Goal: Find specific page/section: Find specific page/section

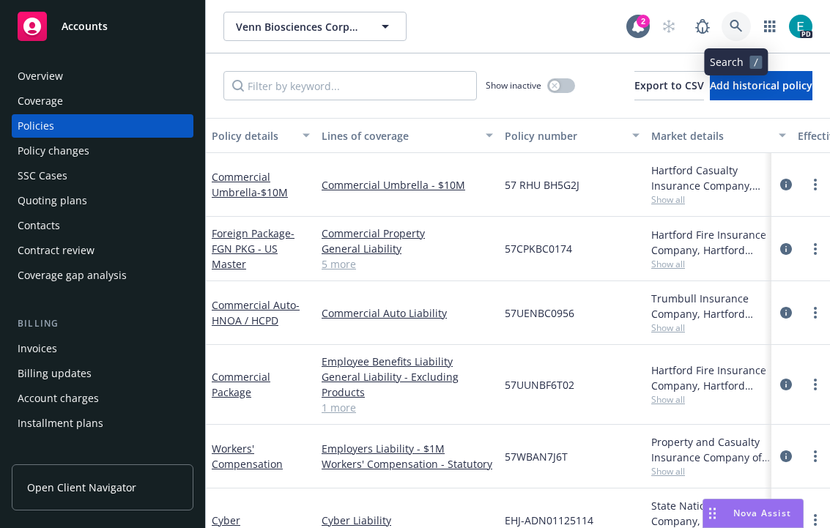
click at [742, 19] on link at bounding box center [735, 26] width 29 height 29
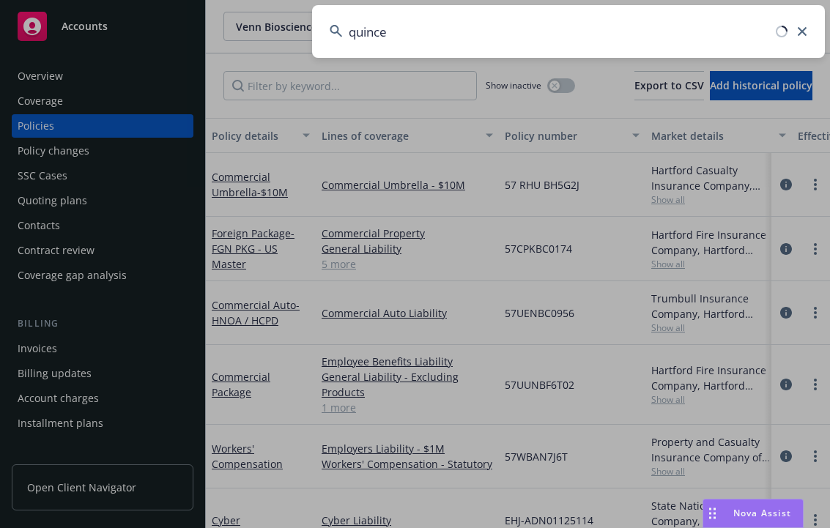
type input "quince"
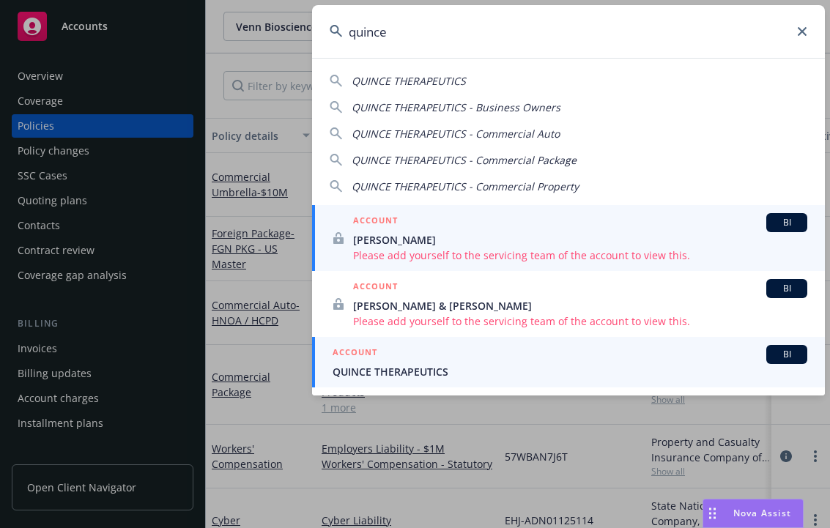
click at [393, 371] on span "QUINCE THERAPEUTICS" at bounding box center [569, 371] width 474 height 15
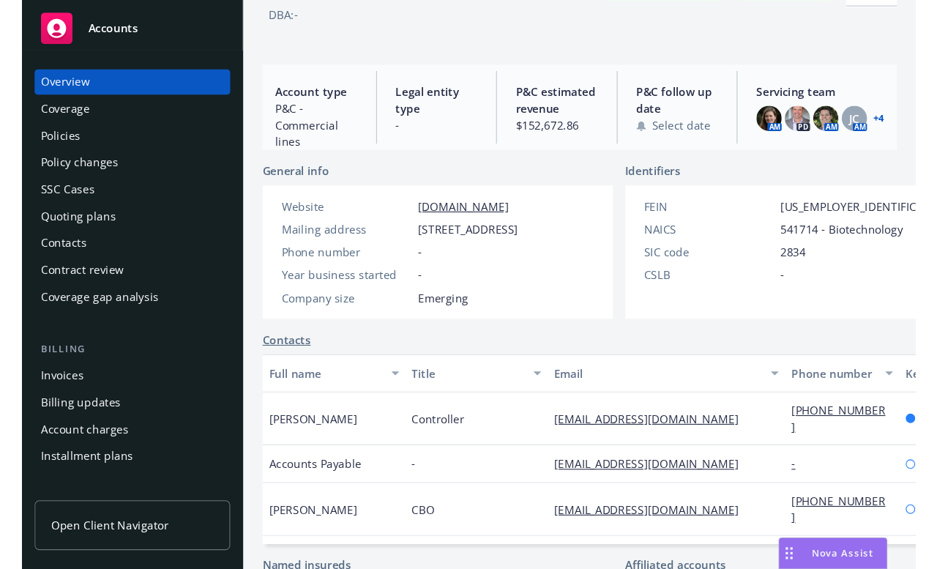
scroll to position [97, 0]
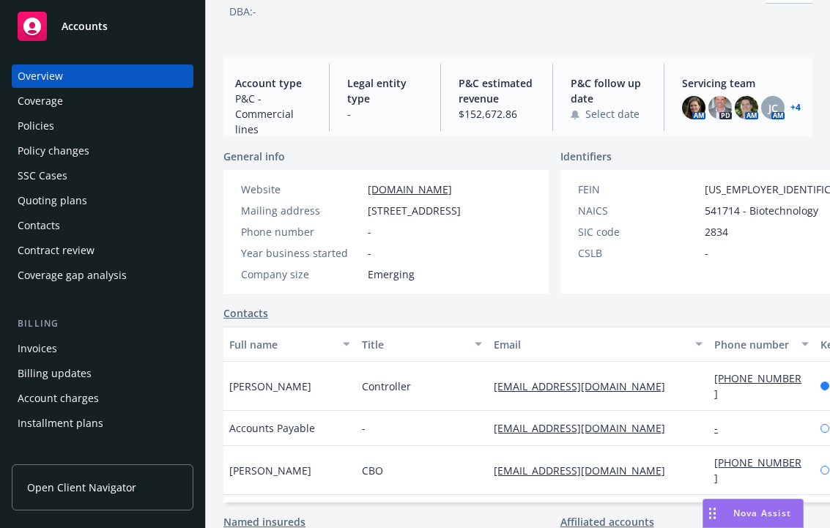
click at [55, 123] on div "Policies" at bounding box center [103, 125] width 170 height 23
